Goal: Communication & Community: Answer question/provide support

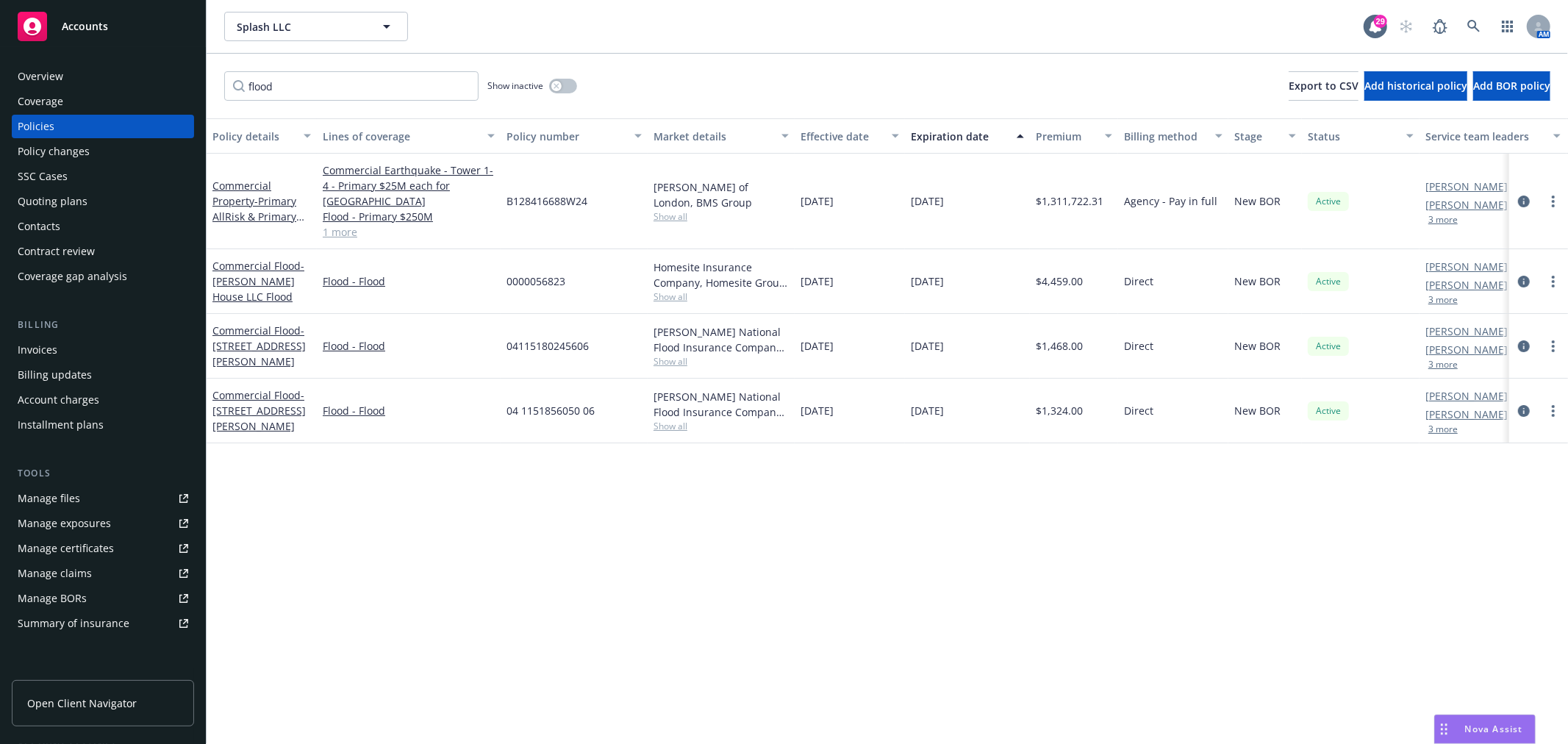
click at [1504, 723] on span "Nova Assist" at bounding box center [1494, 729] width 58 height 13
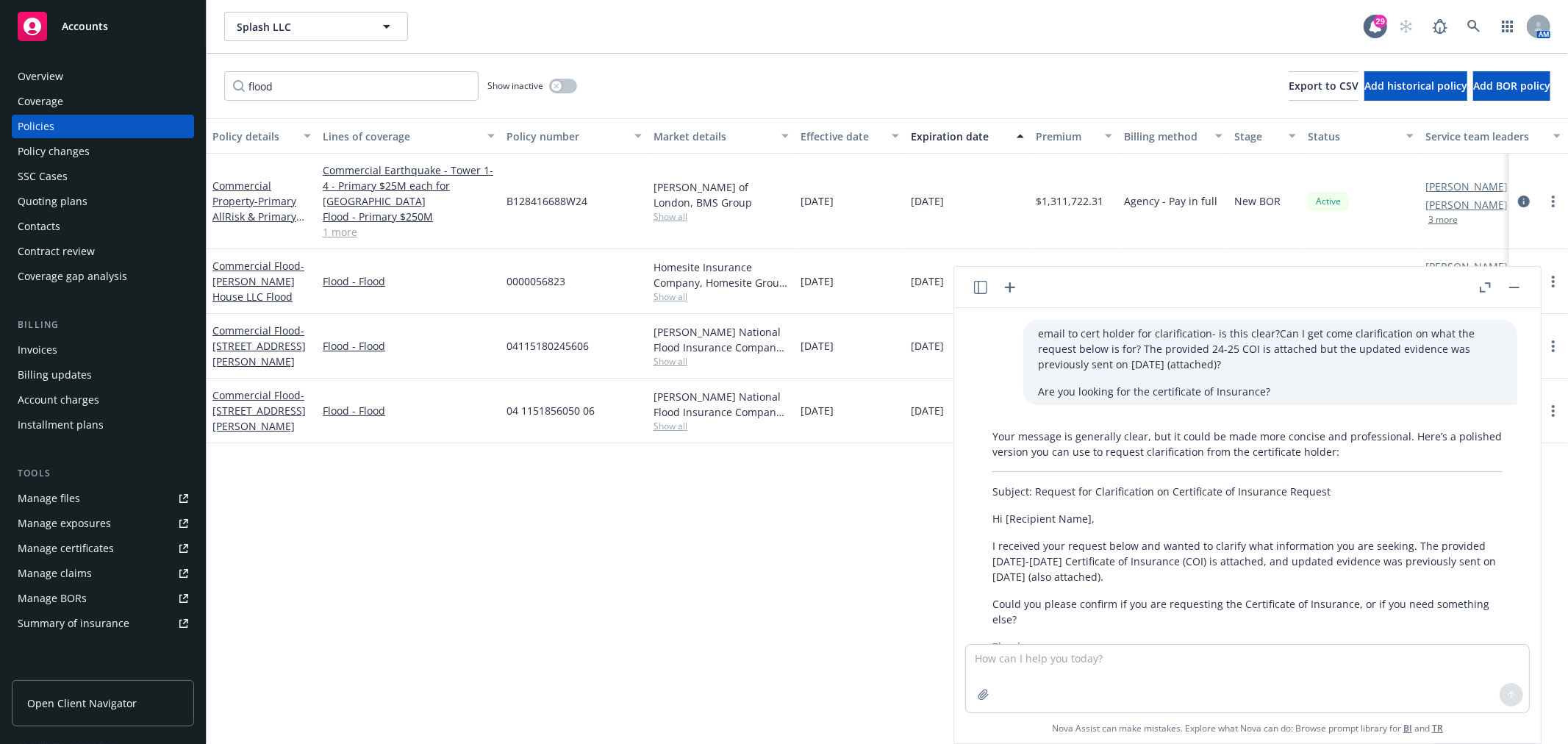
click at [1011, 284] on icon "button" at bounding box center [1010, 287] width 10 height 10
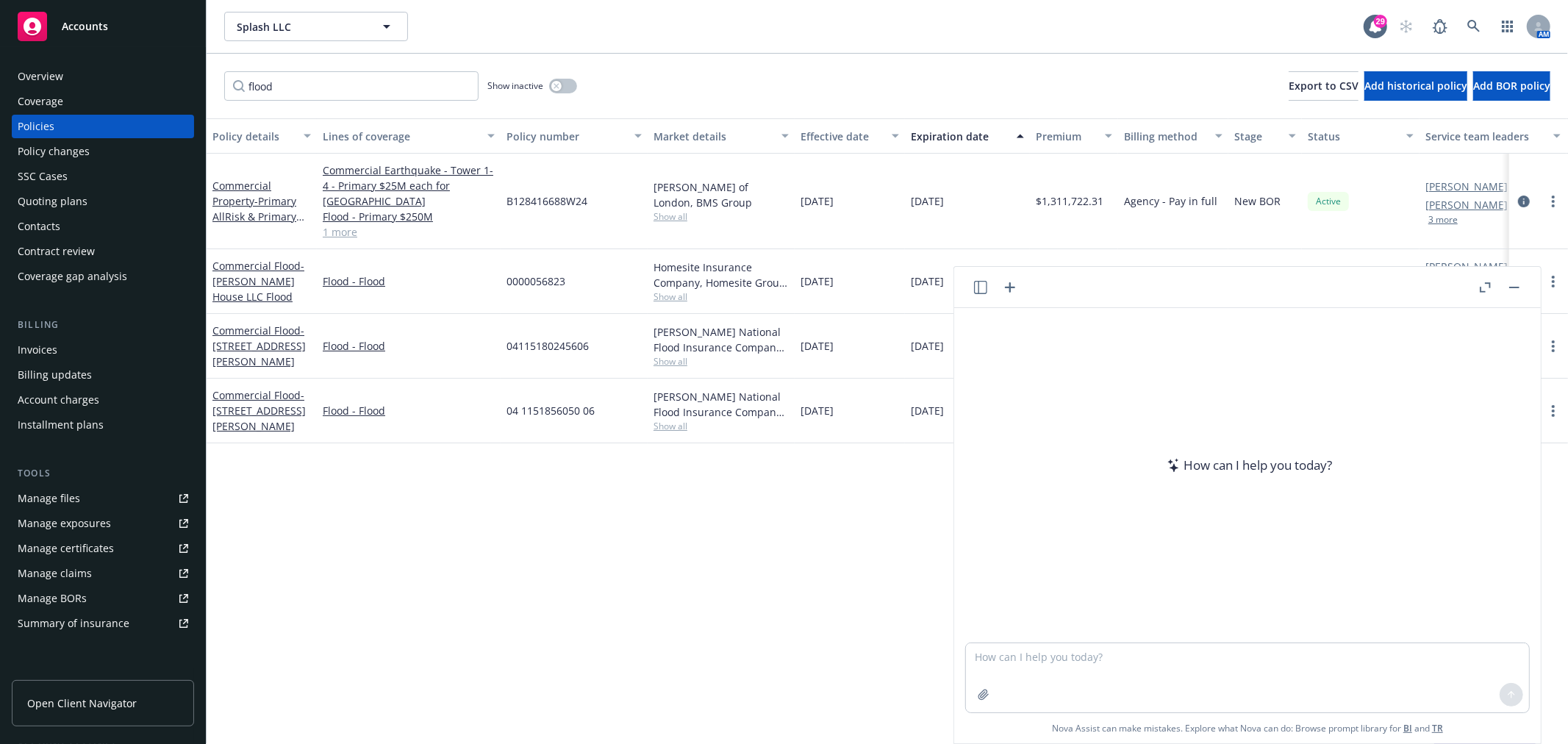
click at [1014, 670] on textarea at bounding box center [1248, 678] width 563 height 69
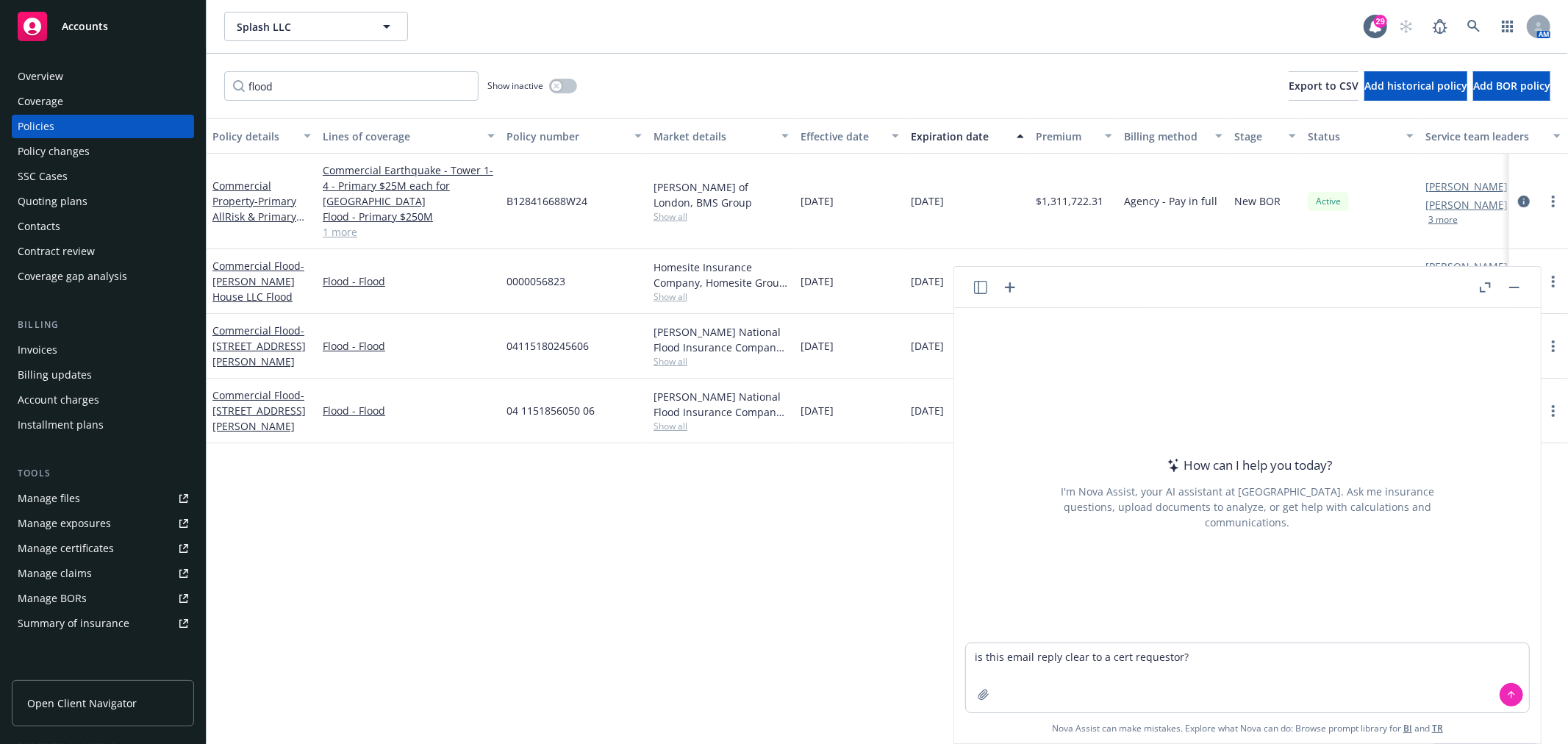
type textarea "is this email reply clear to a cert requestor?Hi [PERSON_NAME], The attached ce…"
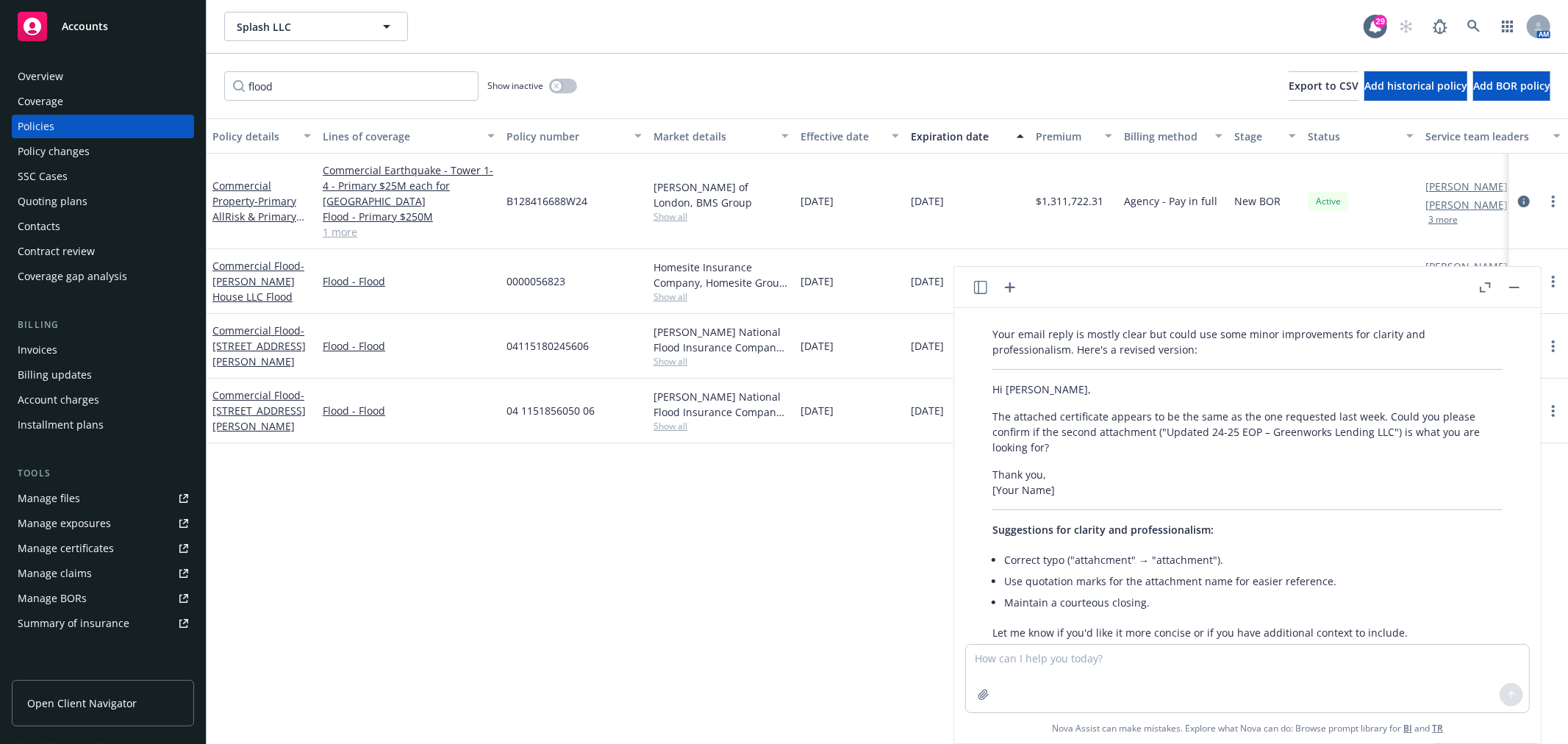
scroll to position [113, 0]
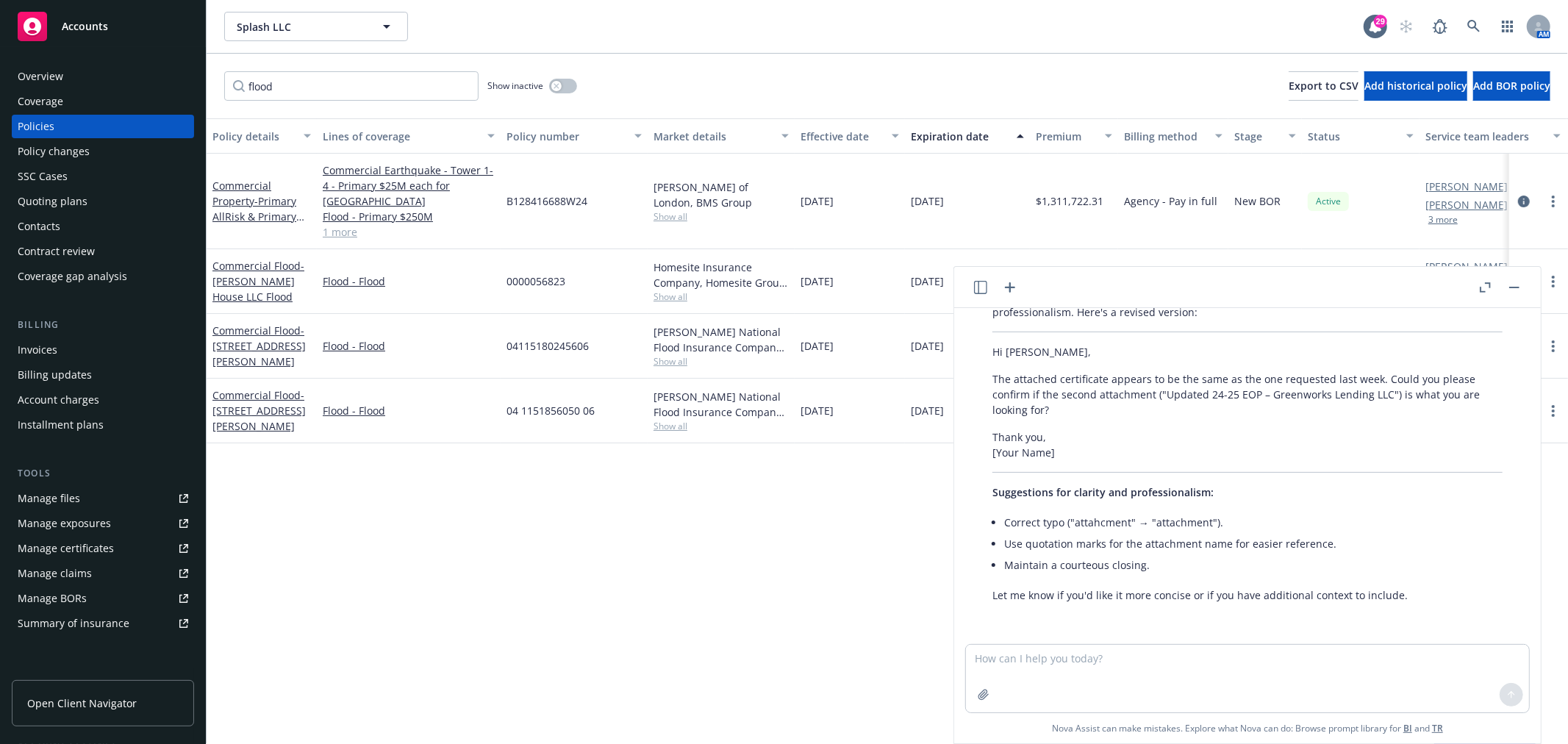
click at [1069, 414] on p "The attached certificate appears to be the same as the one requested last week.…" at bounding box center [1248, 394] width 510 height 46
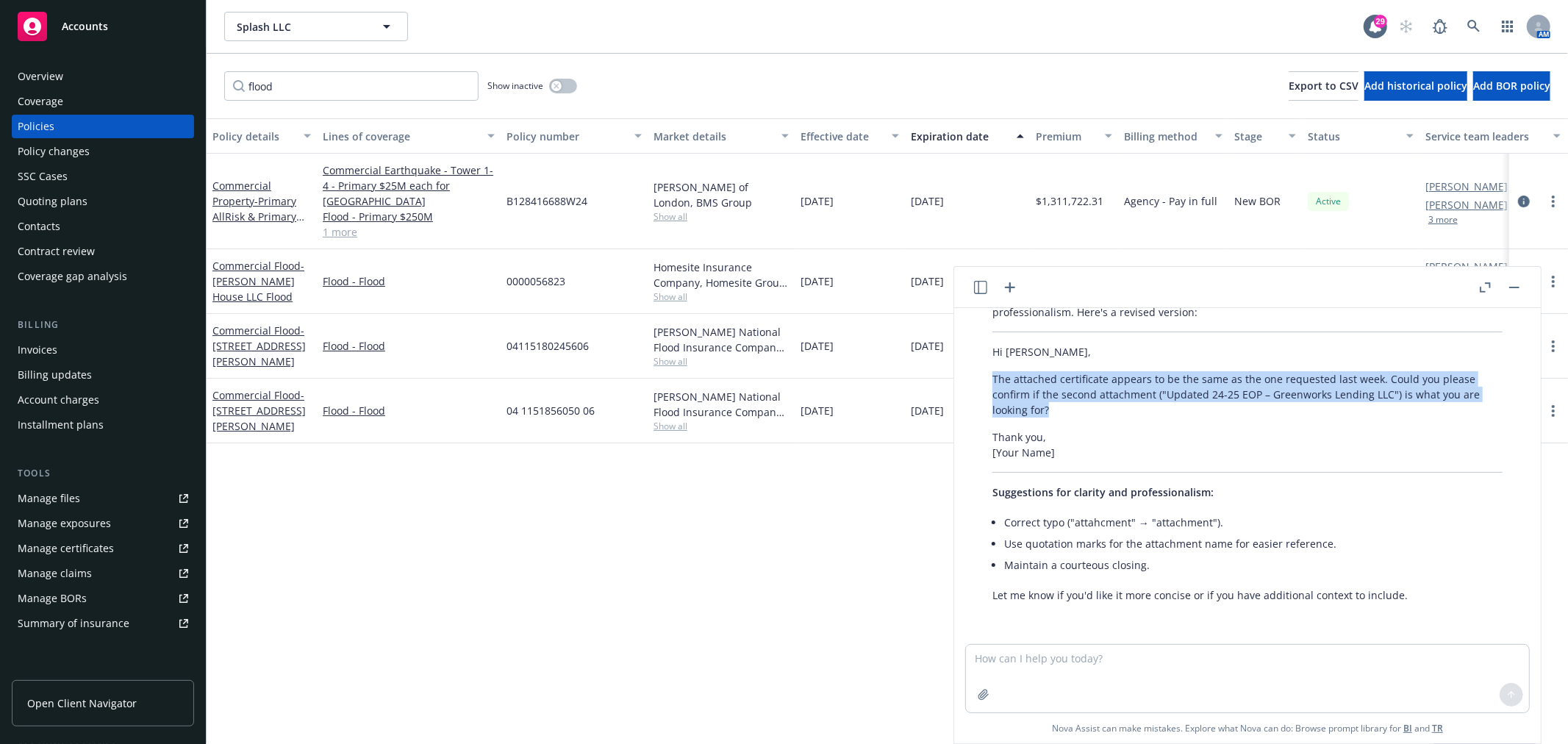
drag, startPoint x: 1054, startPoint y: 406, endPoint x: 988, endPoint y: 381, distance: 70.6
click at [988, 381] on div "Your email reply is mostly clear but could use some minor improvements for clar…" at bounding box center [1248, 446] width 540 height 326
copy p "The attached certificate appears to be the same as the one requested last week.…"
